Goal: Information Seeking & Learning: Learn about a topic

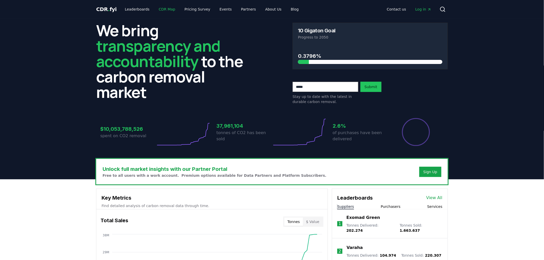
click at [165, 10] on link "CDR Map" at bounding box center [167, 9] width 25 height 9
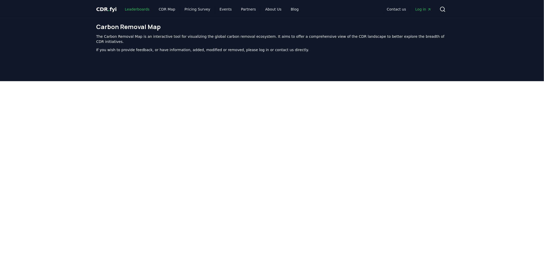
click at [138, 10] on link "Leaderboards" at bounding box center [137, 9] width 33 height 9
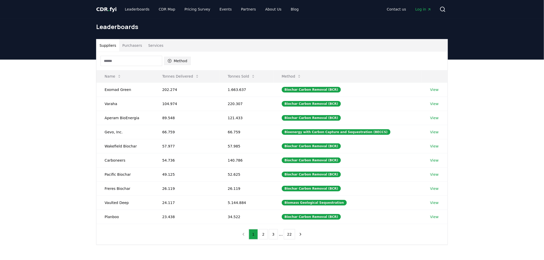
click at [177, 62] on button "Method" at bounding box center [177, 61] width 26 height 8
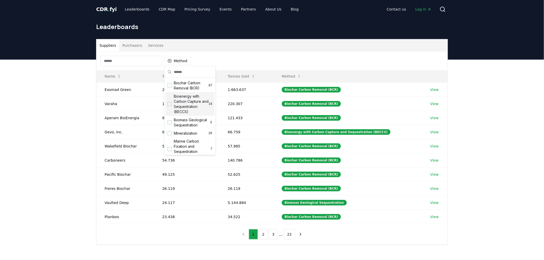
click at [176, 106] on span "Bioenergy with Carbon Capture and Sequestration (BECCS)" at bounding box center [191, 104] width 35 height 21
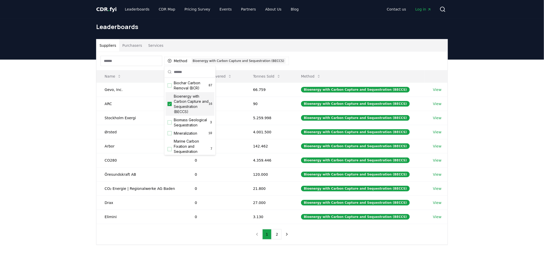
click at [86, 107] on div "Suppliers Purchasers Services Method 1 Bioenergy with Carbon Capture and Seques…" at bounding box center [272, 163] width 544 height 206
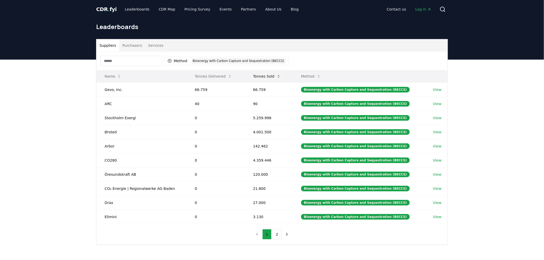
click at [256, 76] on button "Tonnes Sold" at bounding box center [267, 76] width 36 height 10
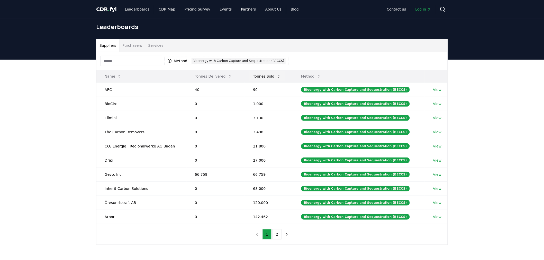
click at [257, 76] on button "Tonnes Sold" at bounding box center [267, 76] width 36 height 10
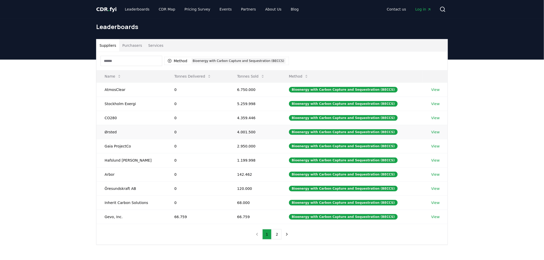
click at [431, 134] on link "View" at bounding box center [435, 132] width 8 height 5
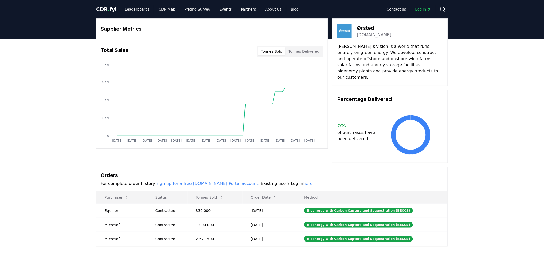
click at [270, 55] on button "Tonnes Sold" at bounding box center [272, 51] width 28 height 8
click at [297, 52] on button "Tonnes Delivered" at bounding box center [303, 51] width 37 height 8
click at [104, 11] on span "CDR . fyi" at bounding box center [106, 9] width 21 height 6
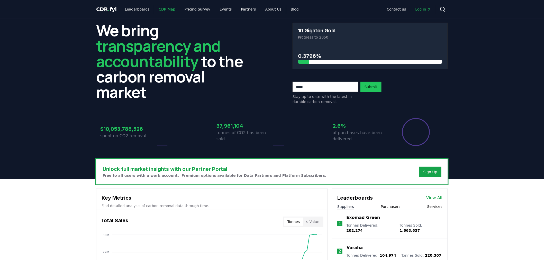
click at [170, 5] on link "CDR Map" at bounding box center [167, 9] width 25 height 9
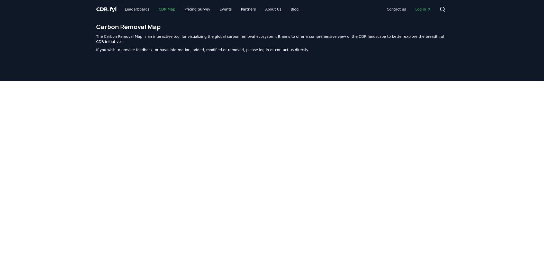
click at [165, 10] on link "CDR Map" at bounding box center [167, 9] width 25 height 9
click at [161, 7] on link "CDR Map" at bounding box center [167, 9] width 25 height 9
click at [107, 9] on span "CDR . fyi" at bounding box center [106, 9] width 21 height 6
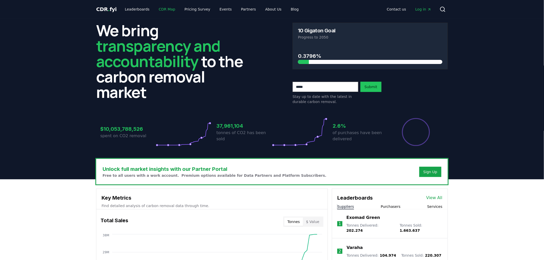
click at [172, 8] on link "CDR Map" at bounding box center [167, 9] width 25 height 9
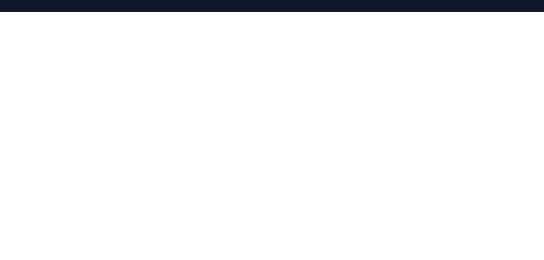
scroll to position [78, 0]
